Goal: Entertainment & Leisure: Consume media (video, audio)

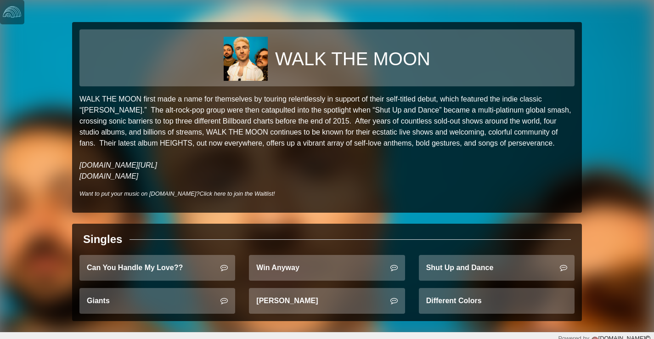
scroll to position [6, 0]
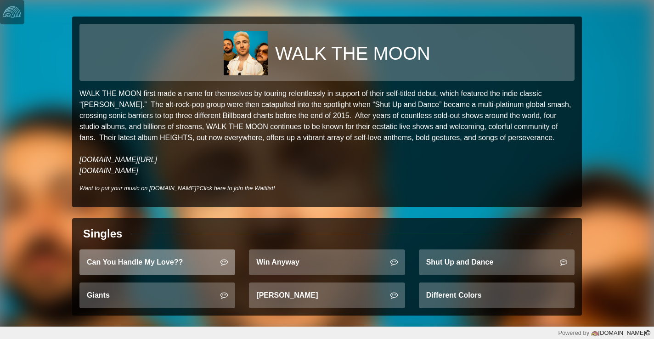
click at [188, 259] on link "Can You Handle My Love??" at bounding box center [157, 262] width 156 height 26
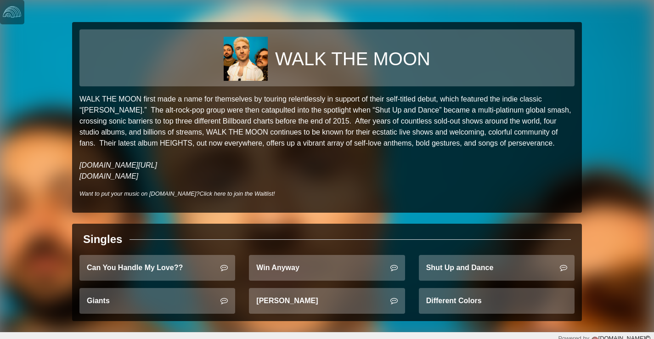
scroll to position [6, 0]
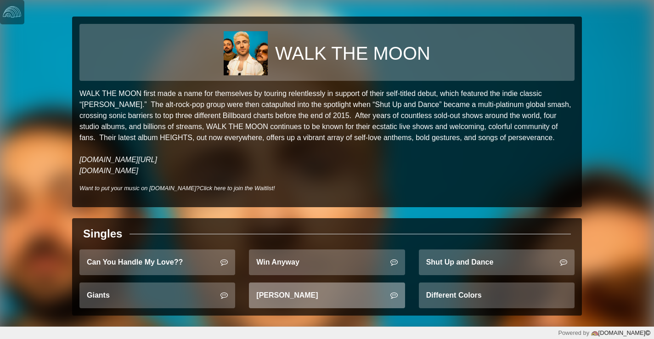
click at [268, 295] on link "[PERSON_NAME]" at bounding box center [327, 295] width 156 height 26
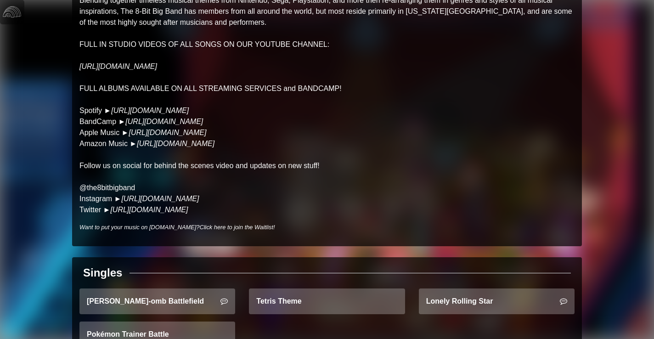
scroll to position [171, 0]
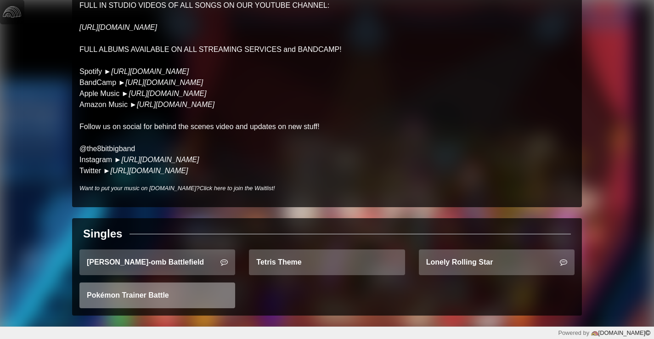
click at [191, 285] on link "Pokémon Trainer Battle" at bounding box center [157, 295] width 156 height 26
